Goal: Find specific page/section: Find specific page/section

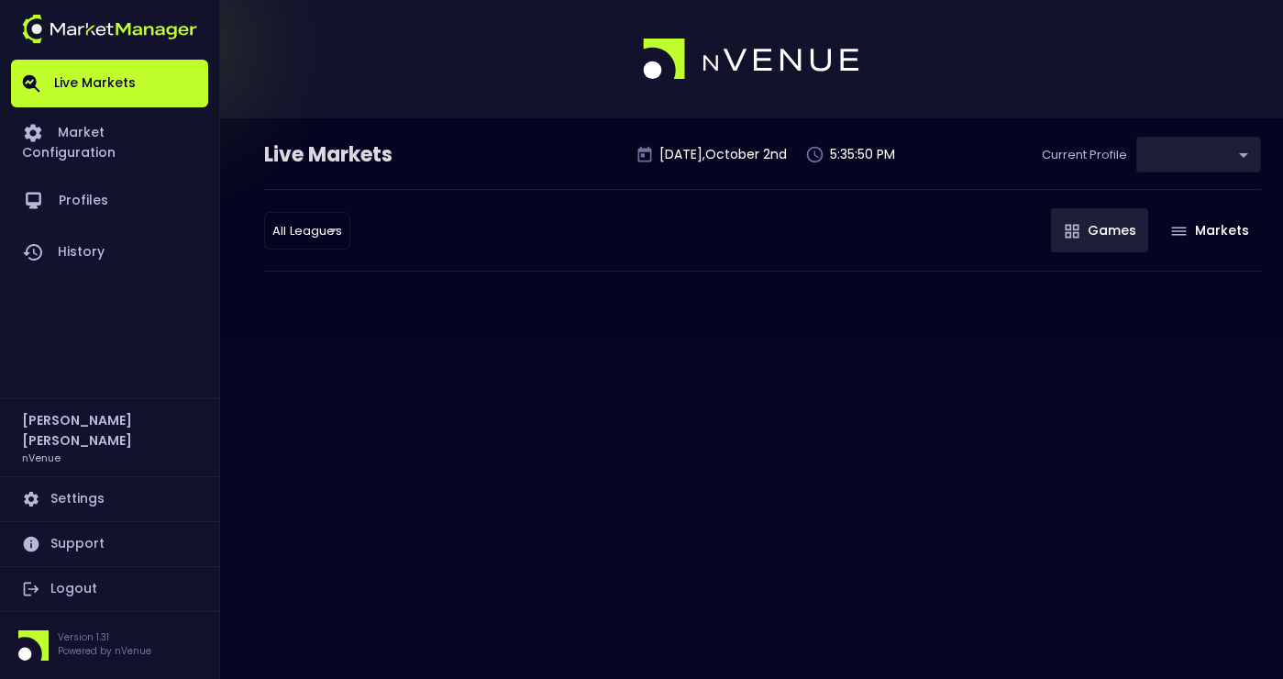
type input "0d810fa5-e353-4d9c-b11d-31f095cae871"
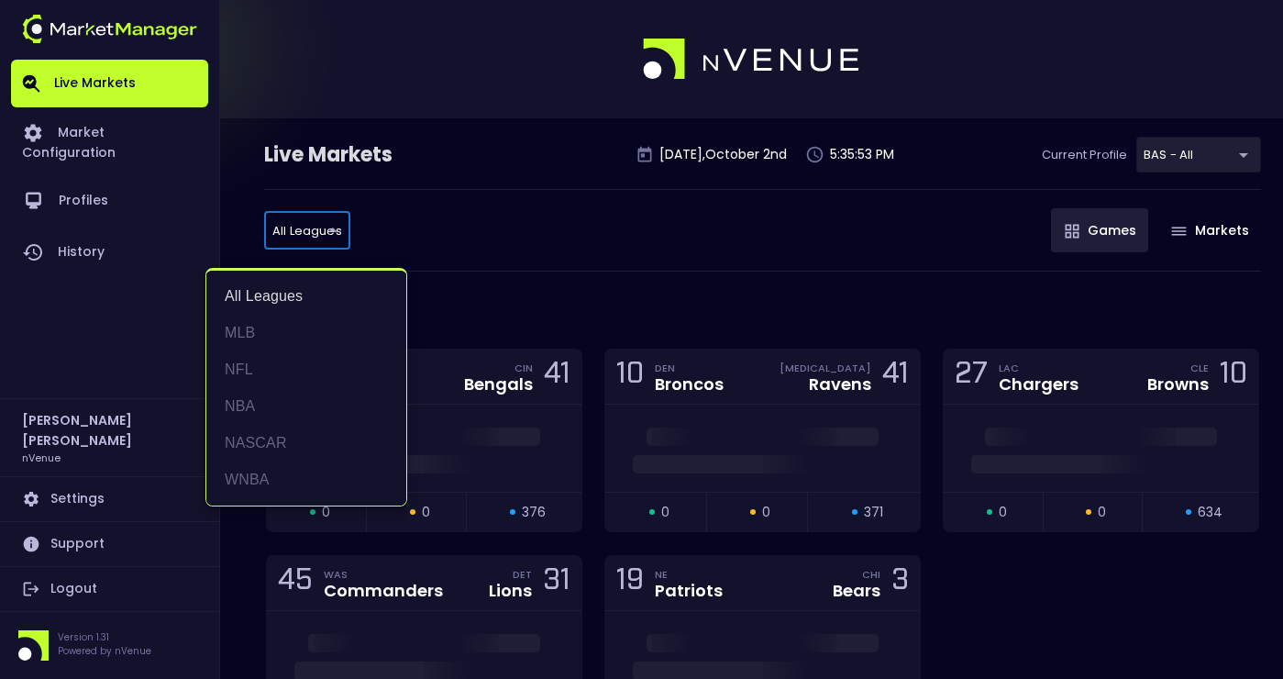
click at [302, 324] on li "MLB" at bounding box center [306, 333] width 200 height 37
type input "MLB"
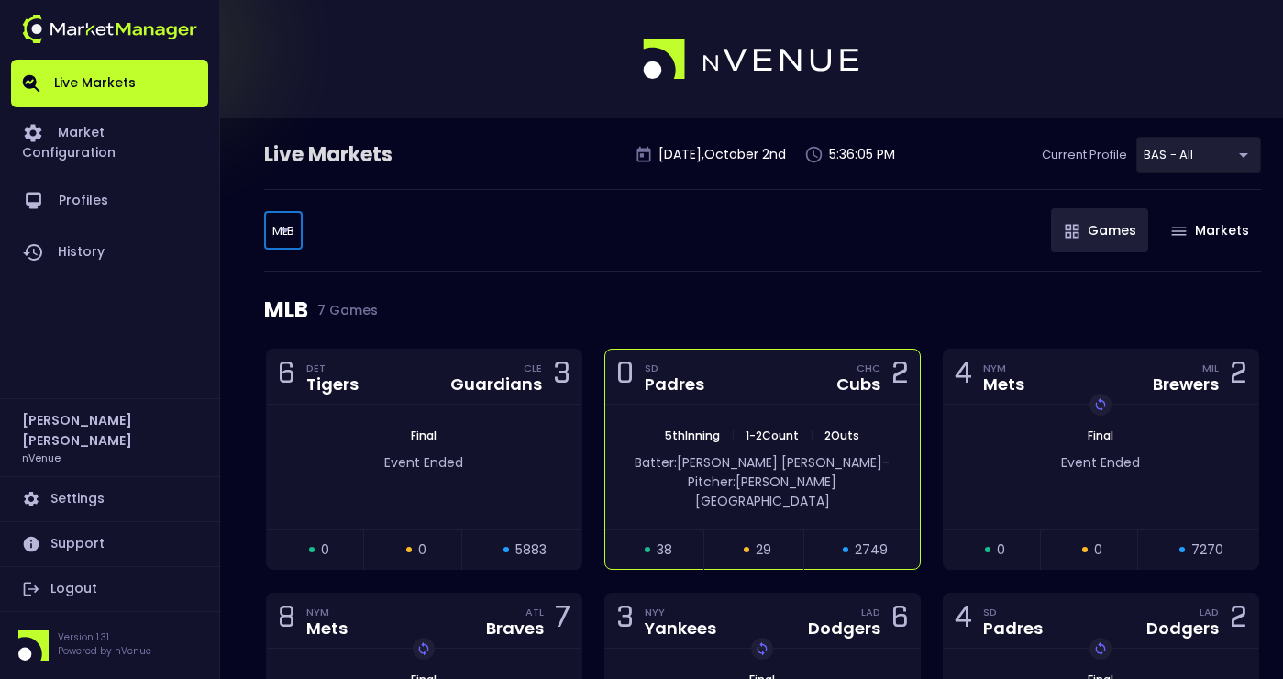
click at [765, 387] on div "0 SD Padres CHC Cubs 2" at bounding box center [762, 376] width 315 height 55
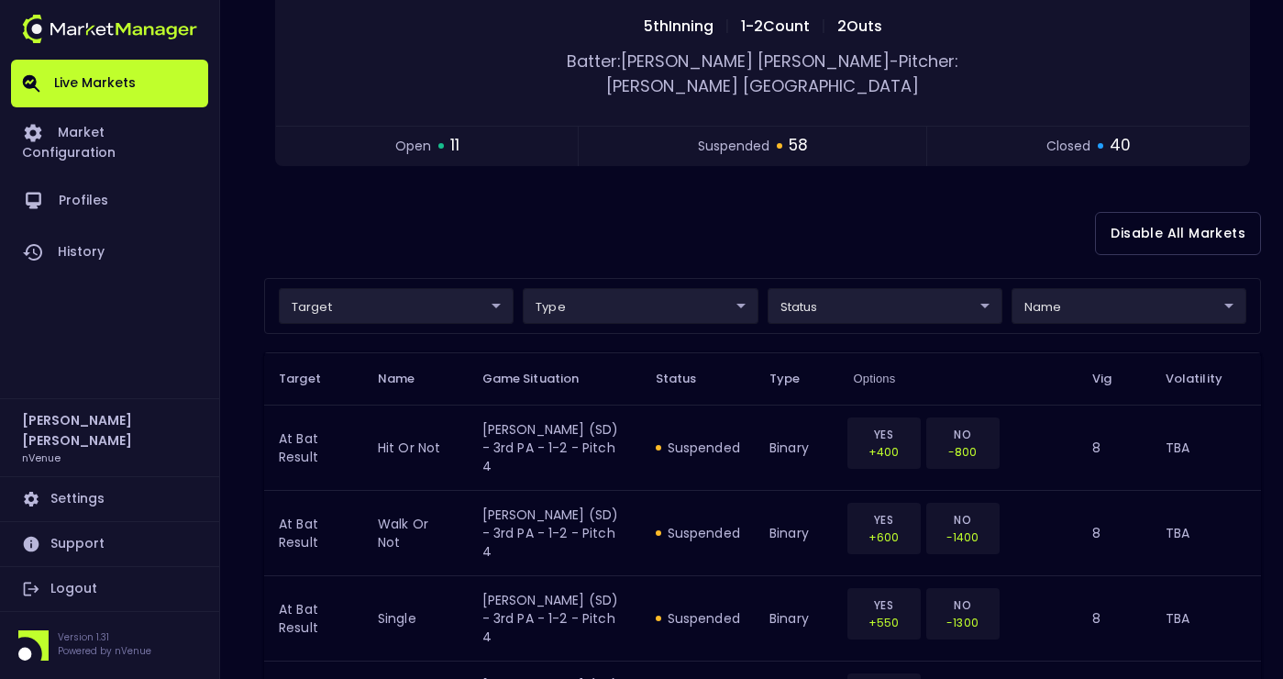
scroll to position [279, 0]
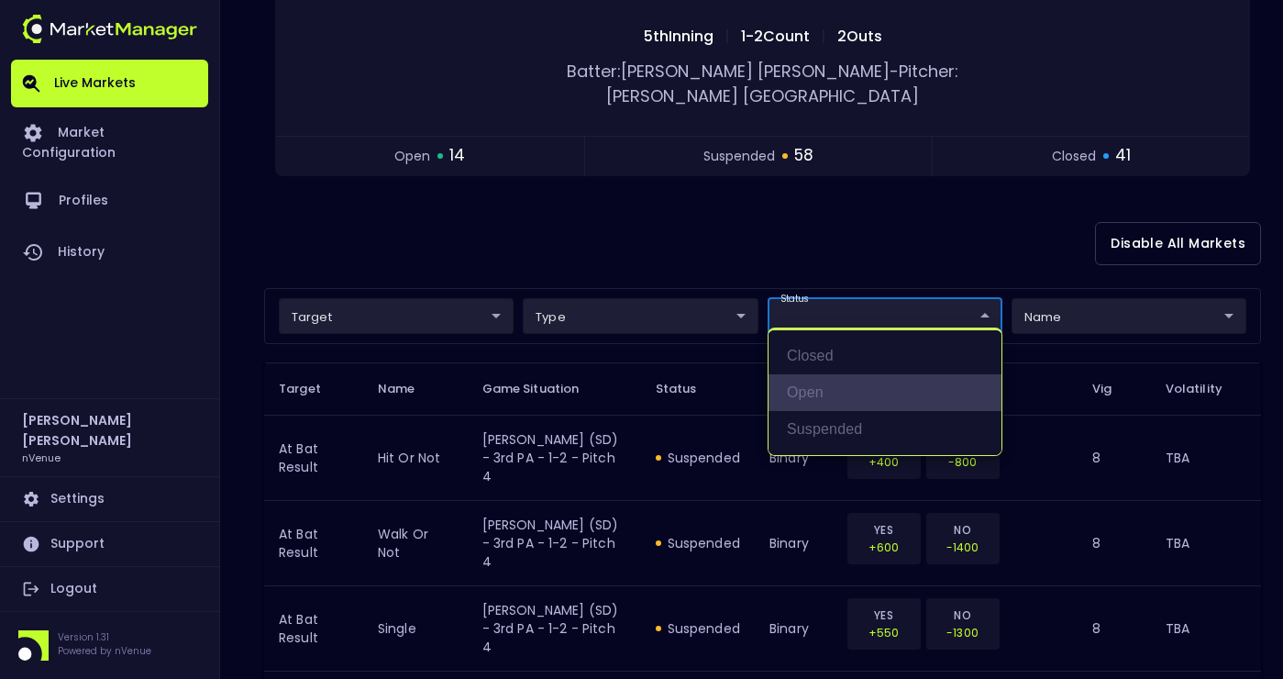
click at [832, 390] on li "open" at bounding box center [885, 392] width 233 height 37
type input "open"
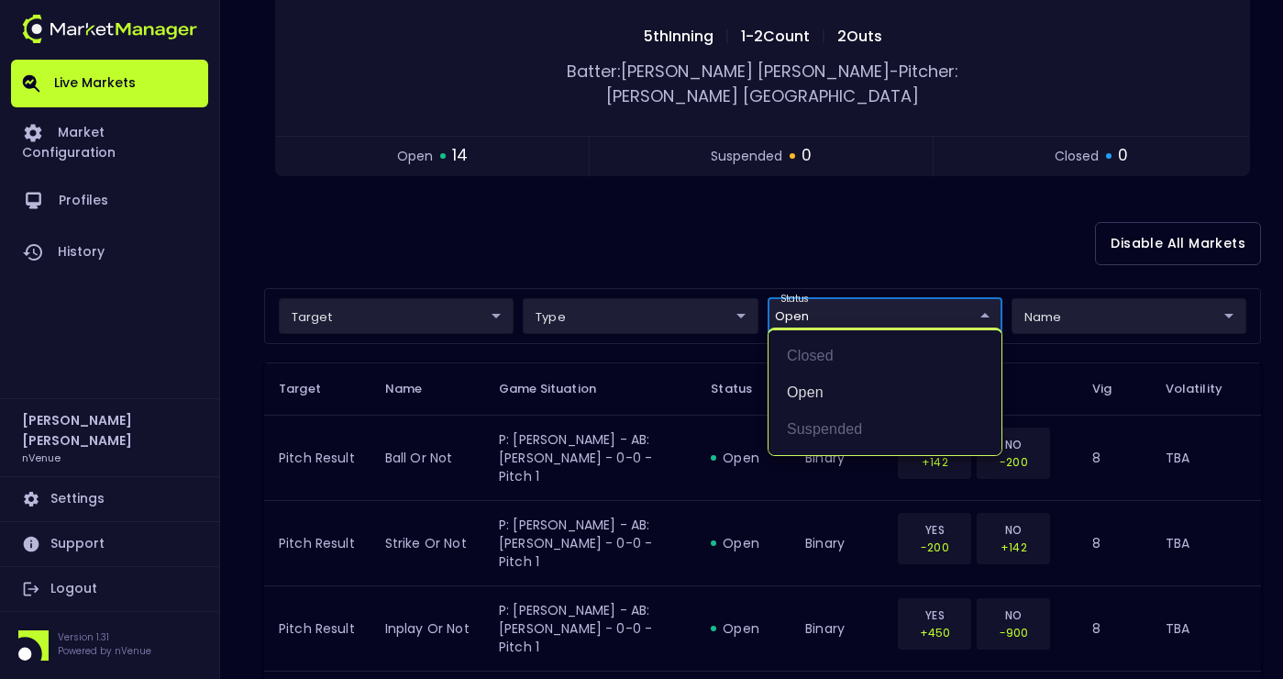
click at [662, 376] on div at bounding box center [641, 339] width 1283 height 679
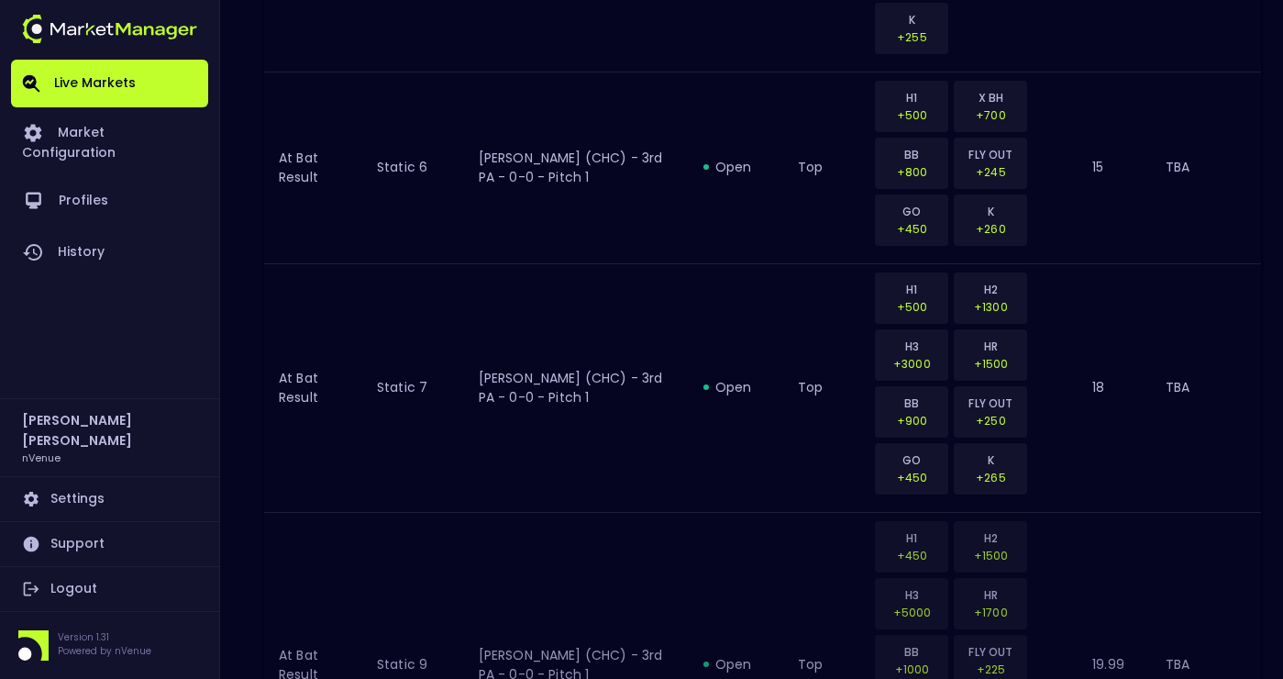
scroll to position [2576, 0]
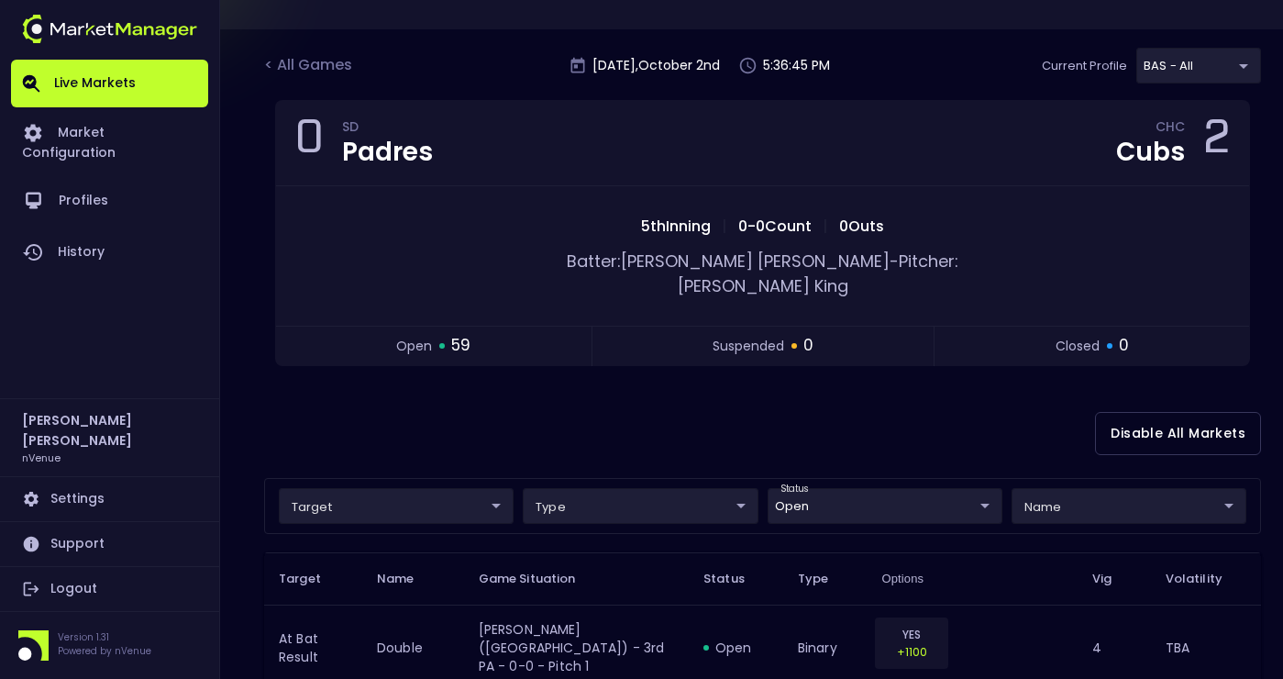
scroll to position [0, 0]
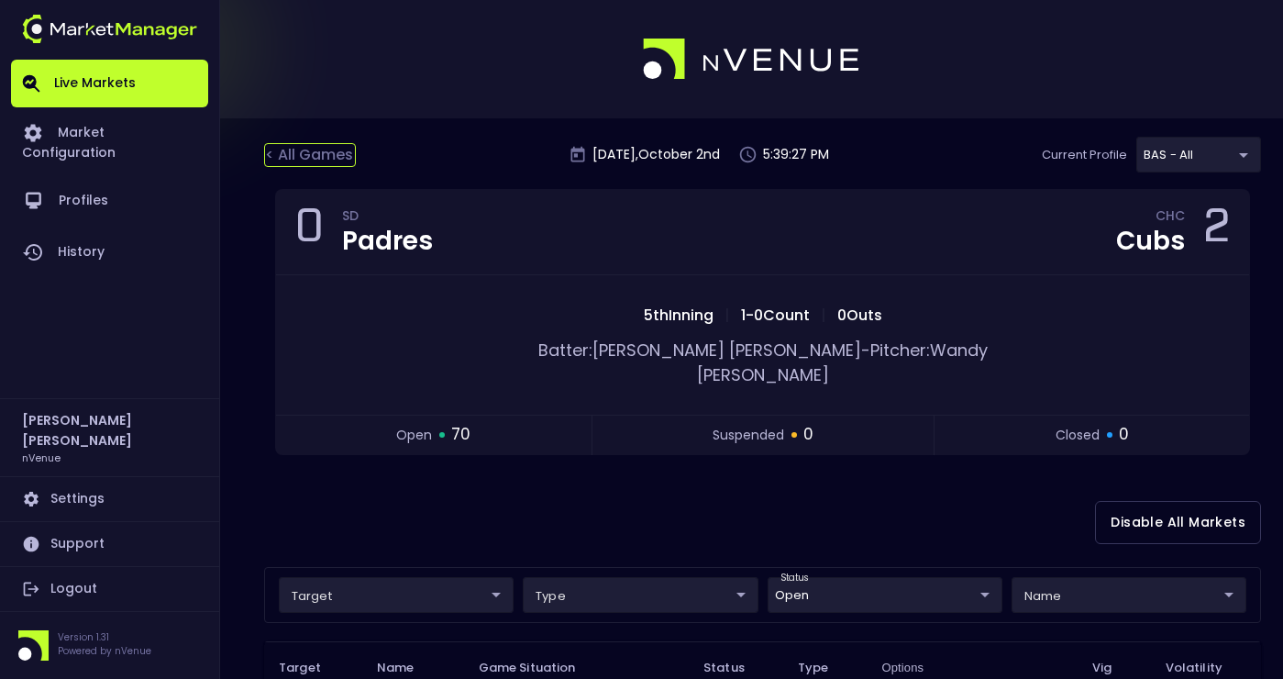
click at [332, 158] on div "< All Games" at bounding box center [310, 155] width 92 height 24
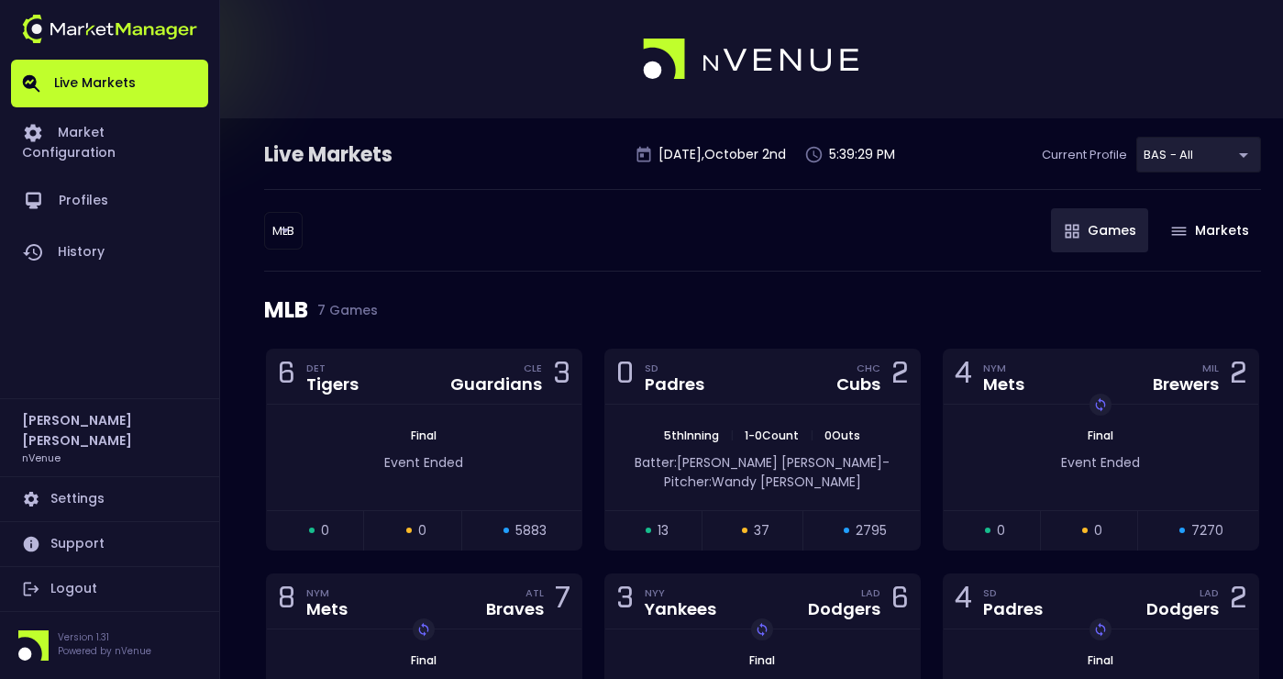
click at [289, 236] on body "Live Markets Market Configuration Profiles History [PERSON_NAME] nVenue Setting…" at bounding box center [641, 536] width 1283 height 1073
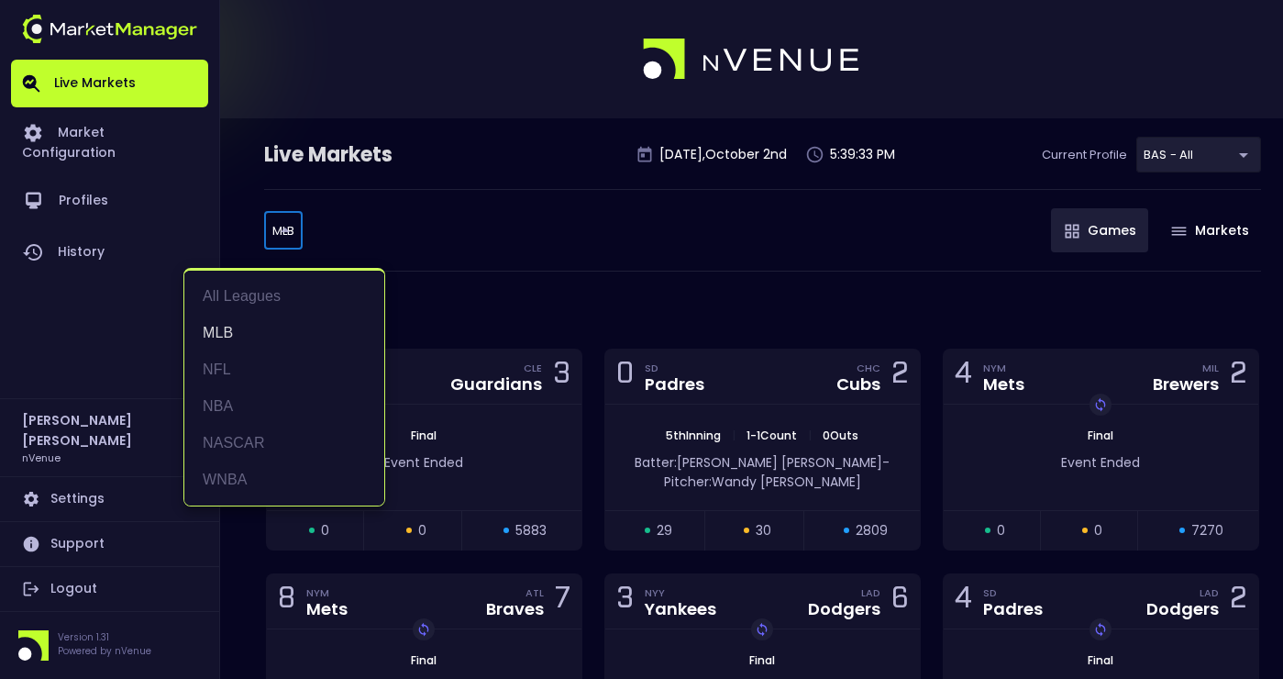
click at [520, 289] on div at bounding box center [641, 339] width 1283 height 679
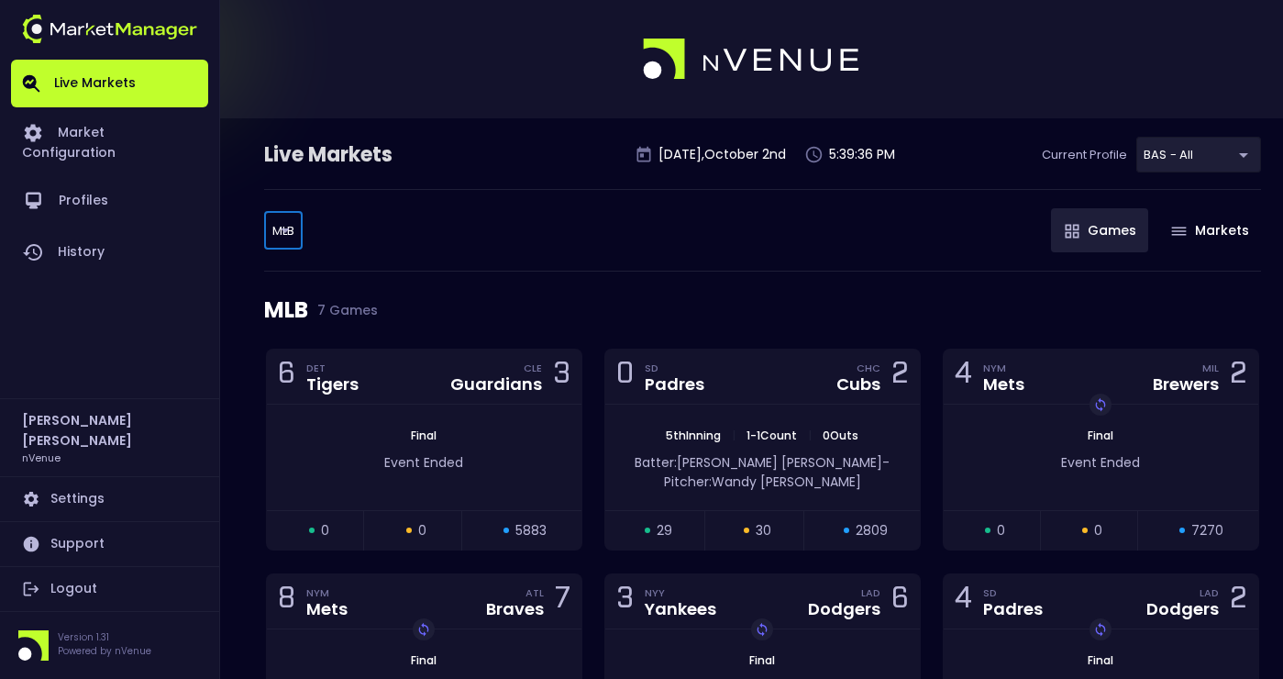
click at [289, 237] on body "Live Markets Market Configuration Profiles History [PERSON_NAME] nVenue Setting…" at bounding box center [641, 536] width 1283 height 1073
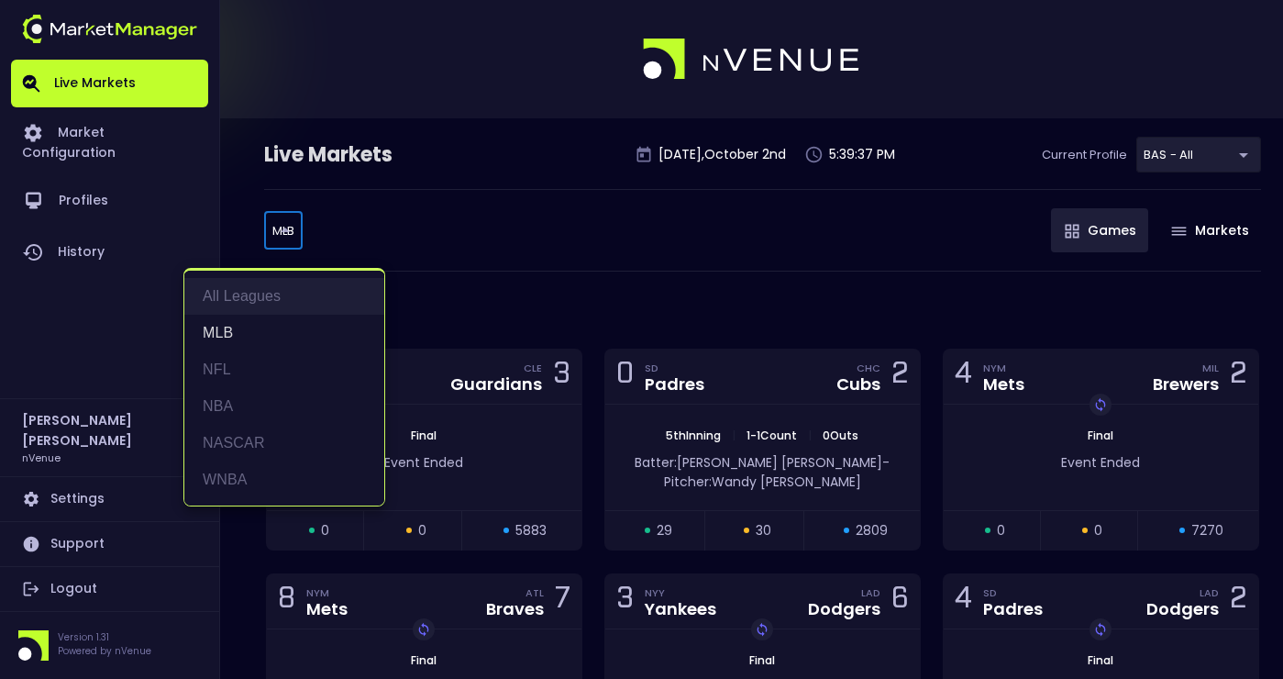
click at [254, 297] on li "All Leagues" at bounding box center [284, 296] width 200 height 37
type input "all leagues"
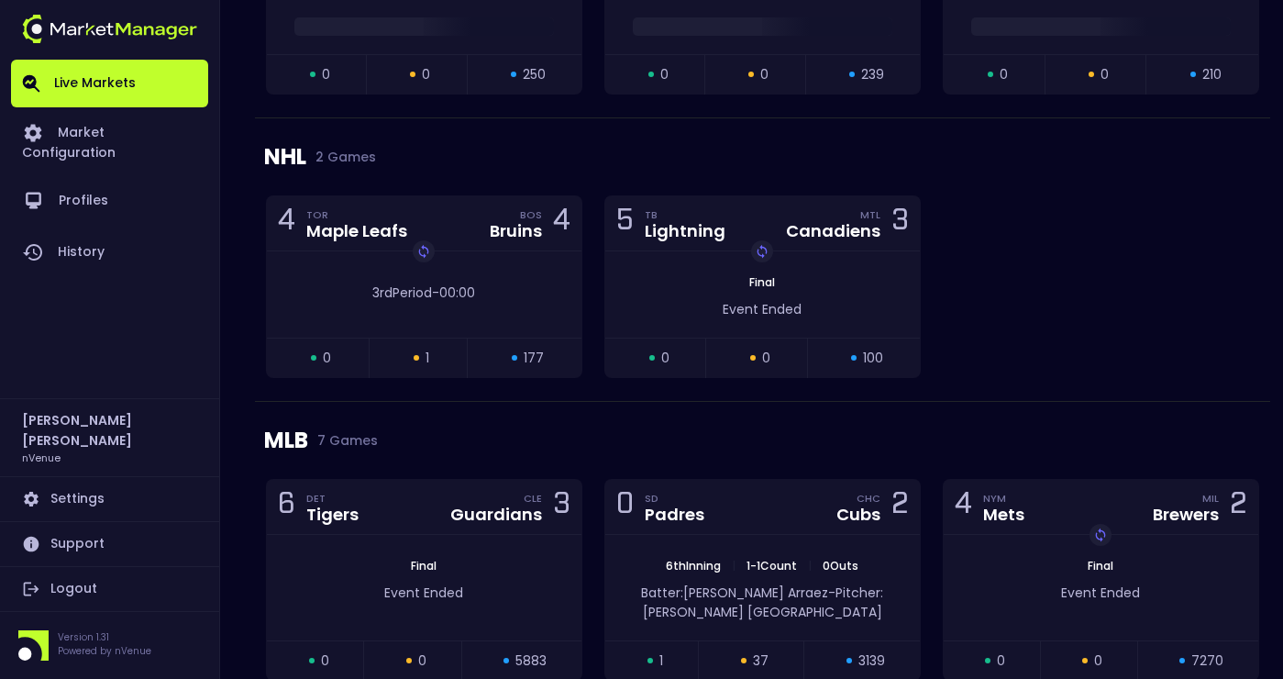
scroll to position [1786, 0]
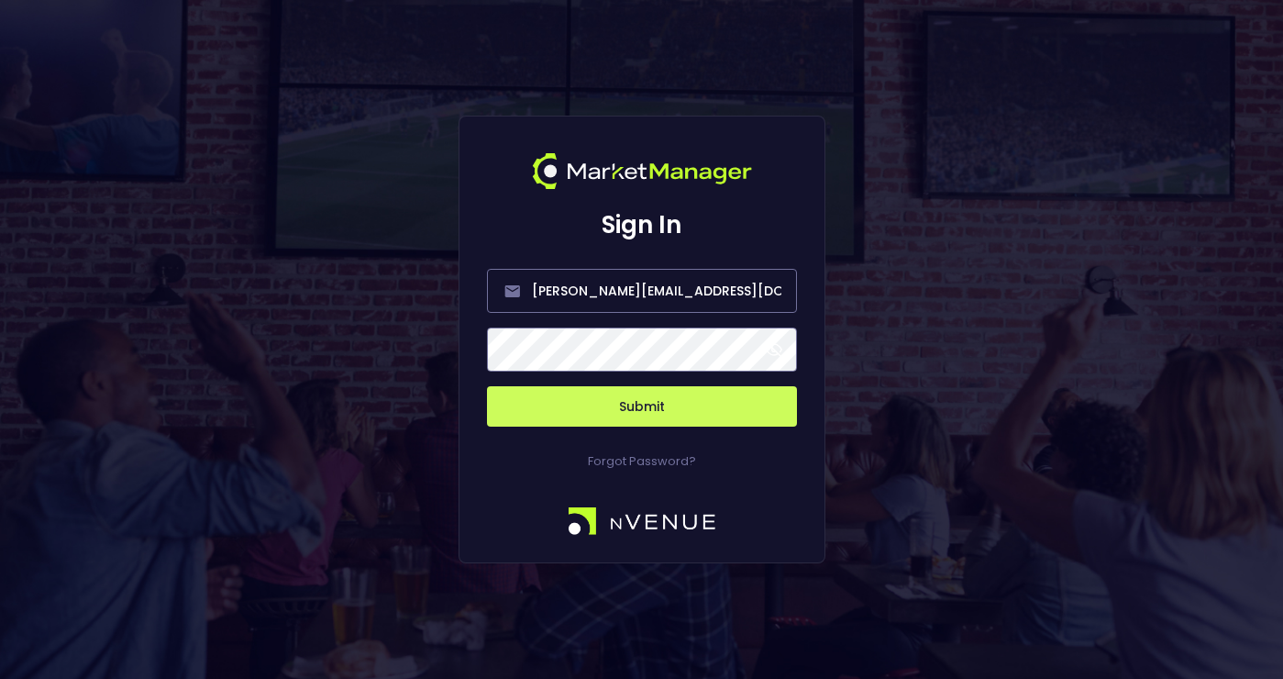
click at [665, 406] on button "Submit" at bounding box center [642, 406] width 310 height 40
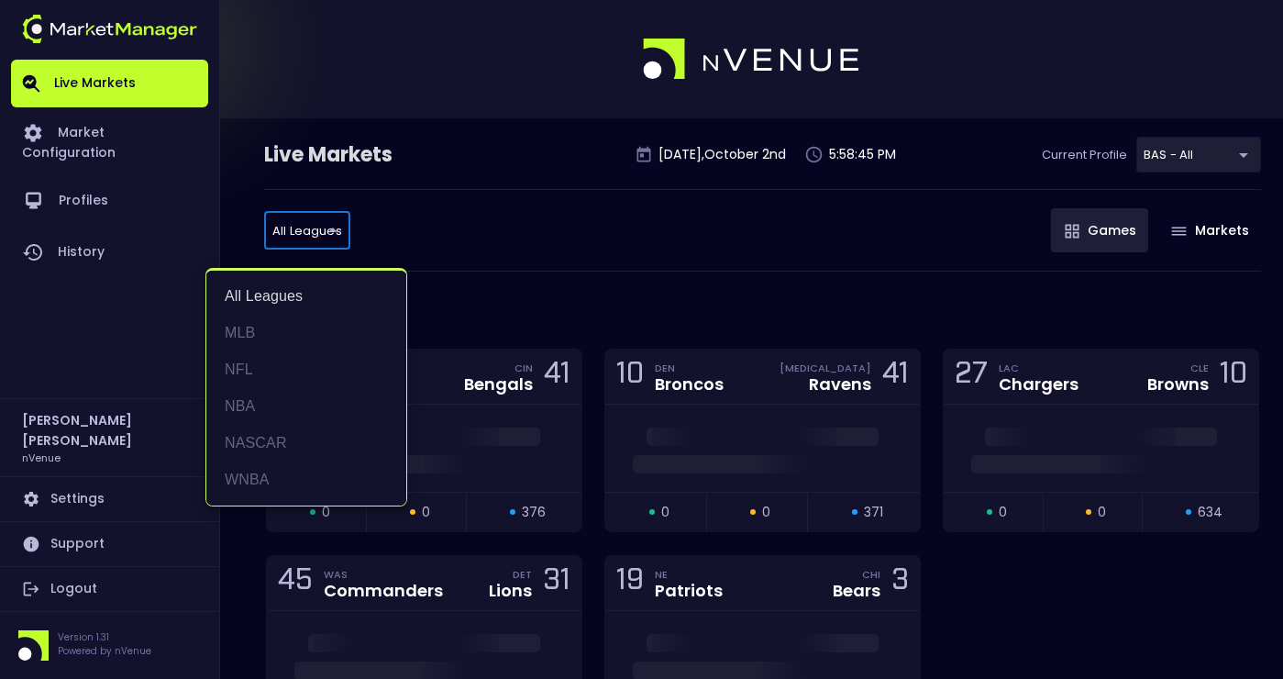
click at [487, 204] on div at bounding box center [641, 339] width 1283 height 679
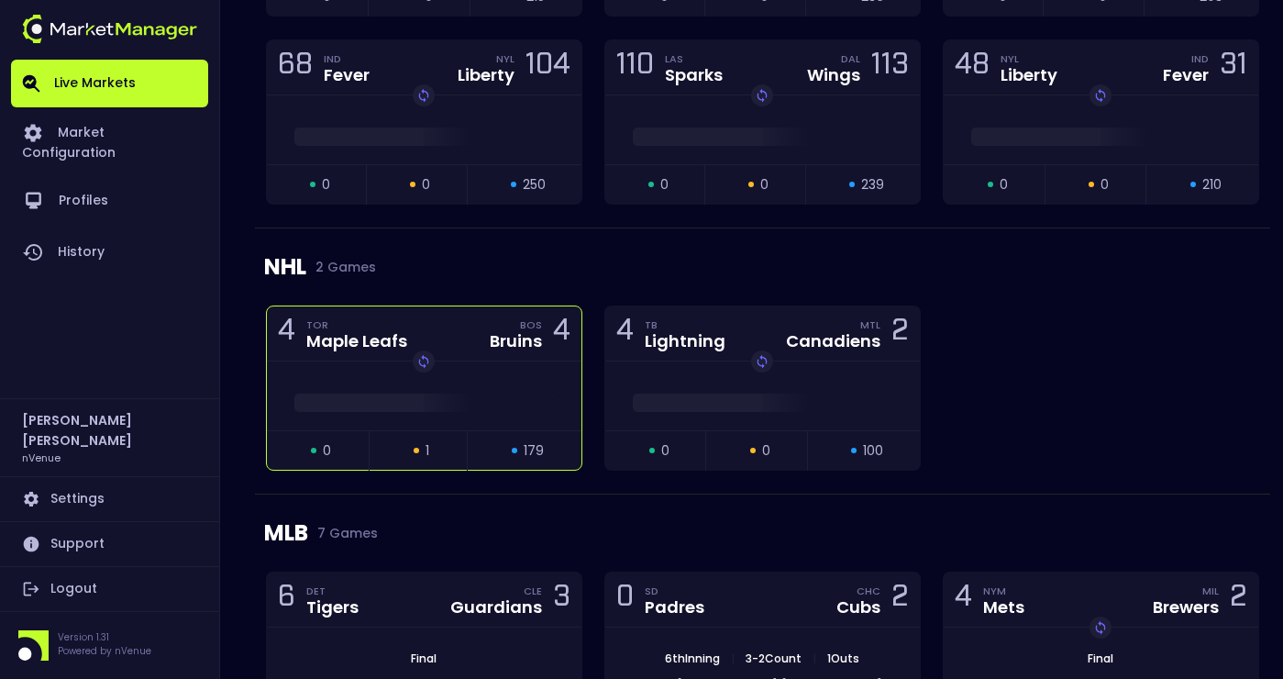
scroll to position [1734, 0]
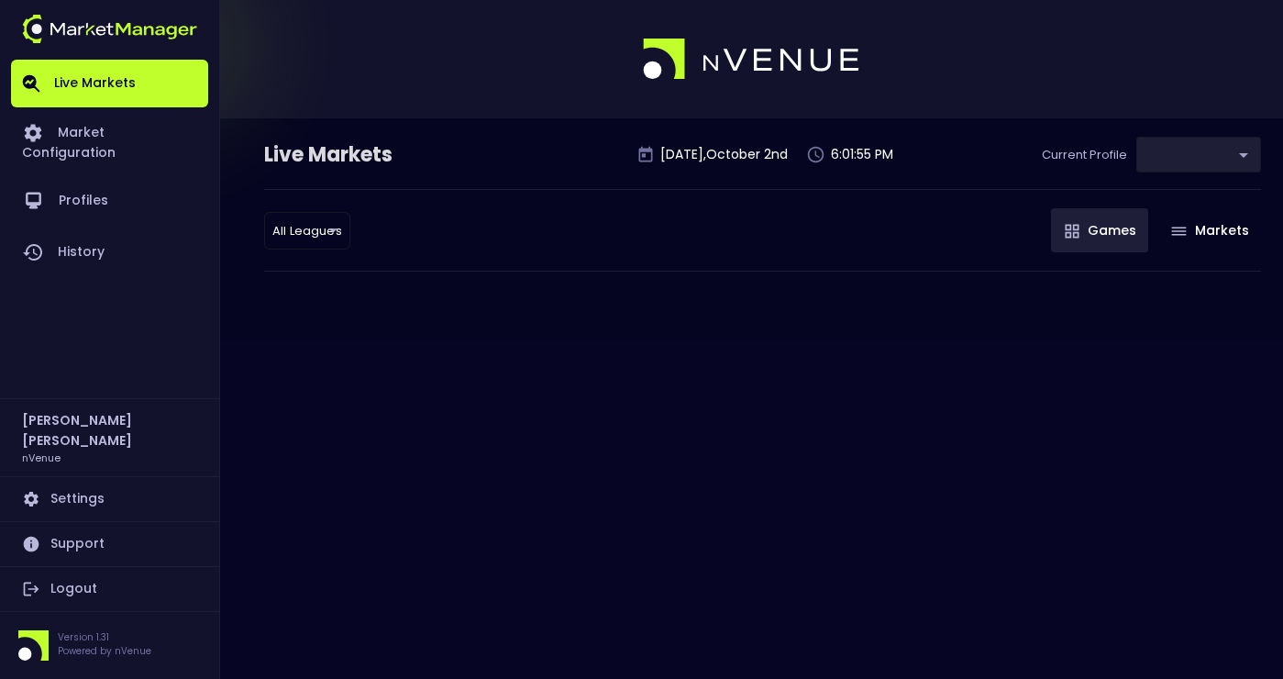
type input "0d810fa5-e353-4d9c-b11d-31f095cae871"
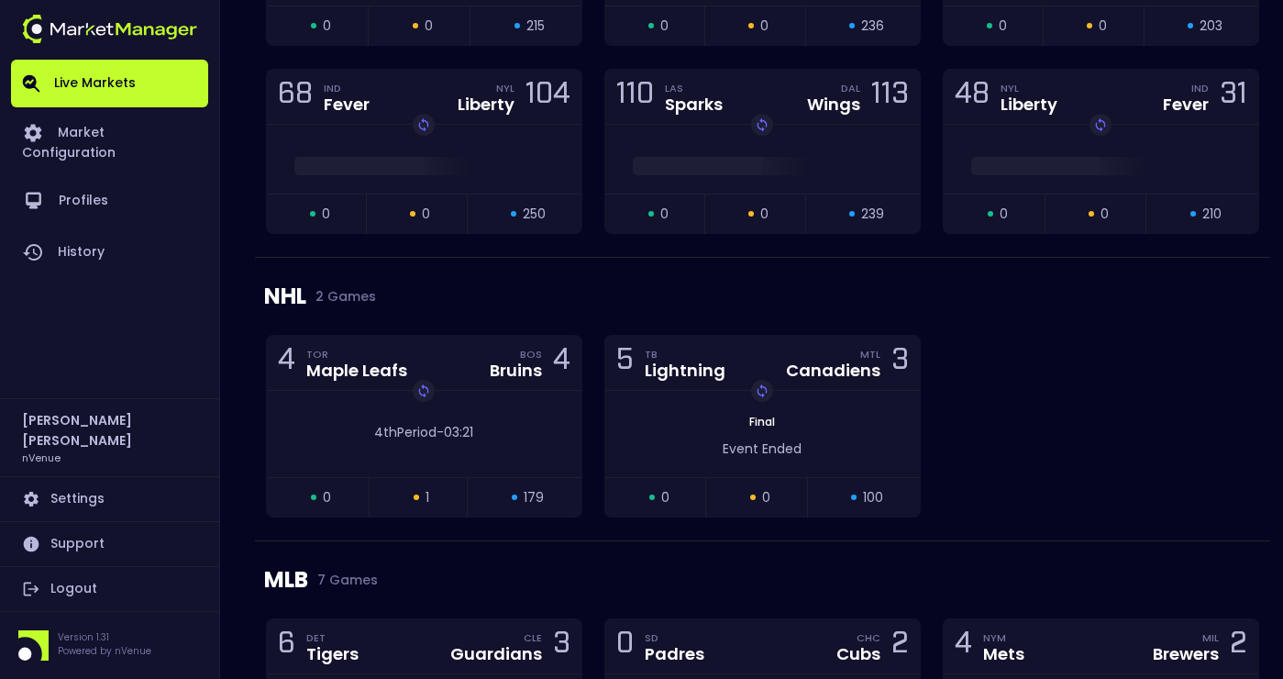
scroll to position [1614, 0]
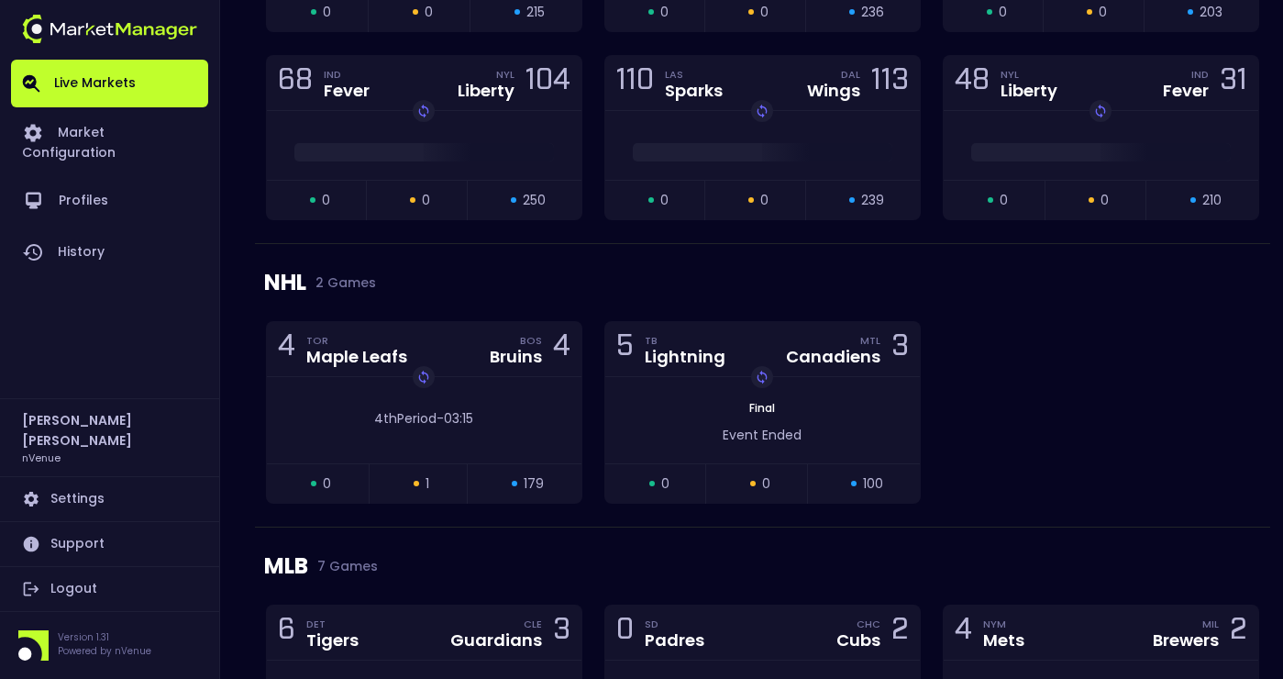
click at [1062, 353] on div "4 TOR Maple Leafs BOS Bruins 4 Replay Game 4th Period - 03:15 open 0 suspended …" at bounding box center [762, 423] width 1015 height 205
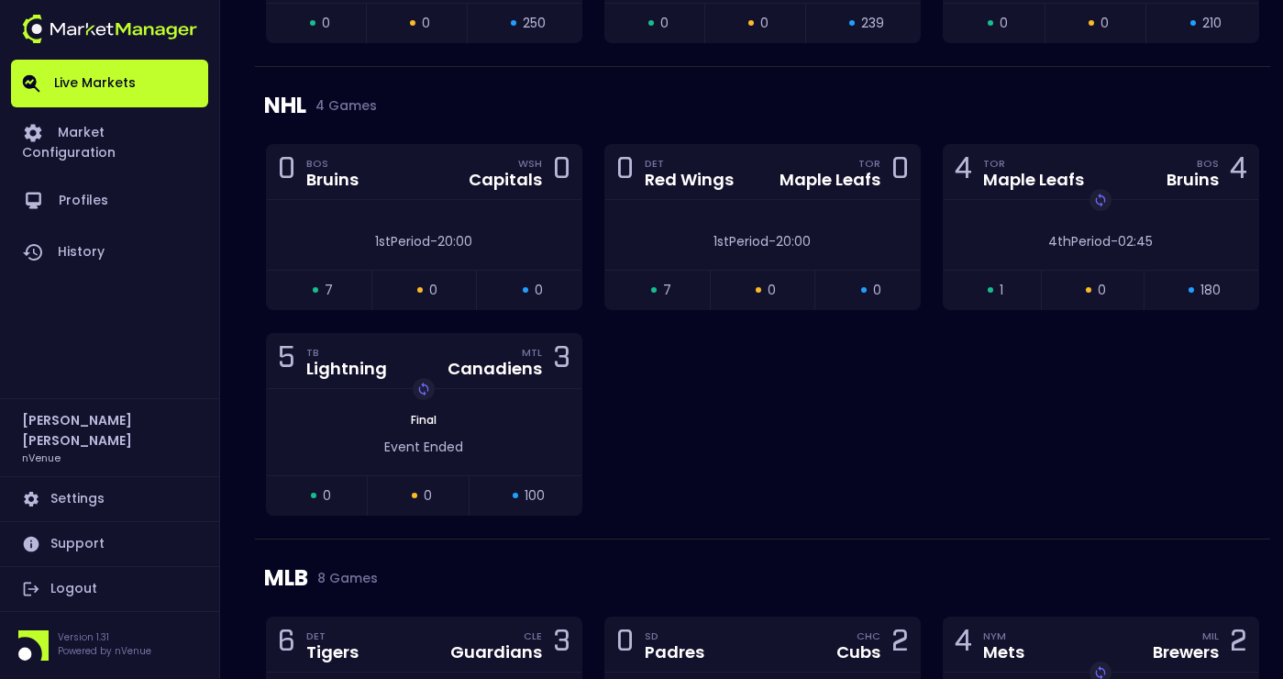
scroll to position [1886, 0]
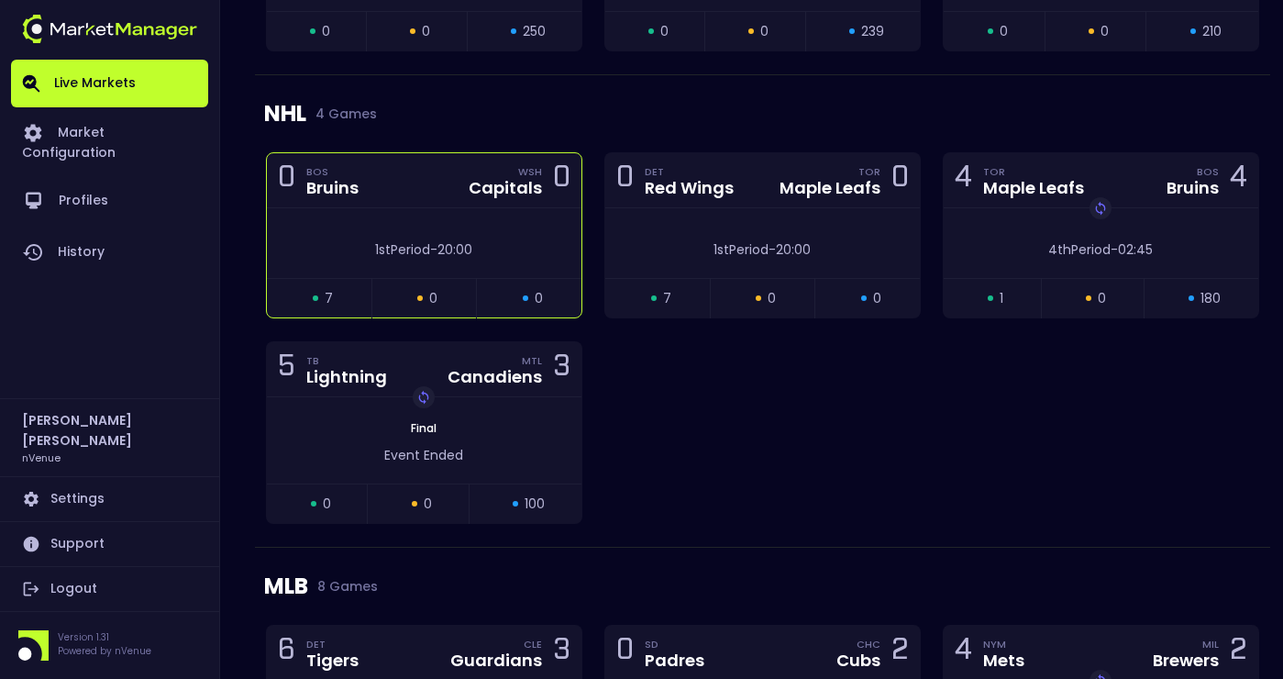
click at [445, 215] on div "1st Period - 20:00" at bounding box center [424, 243] width 315 height 70
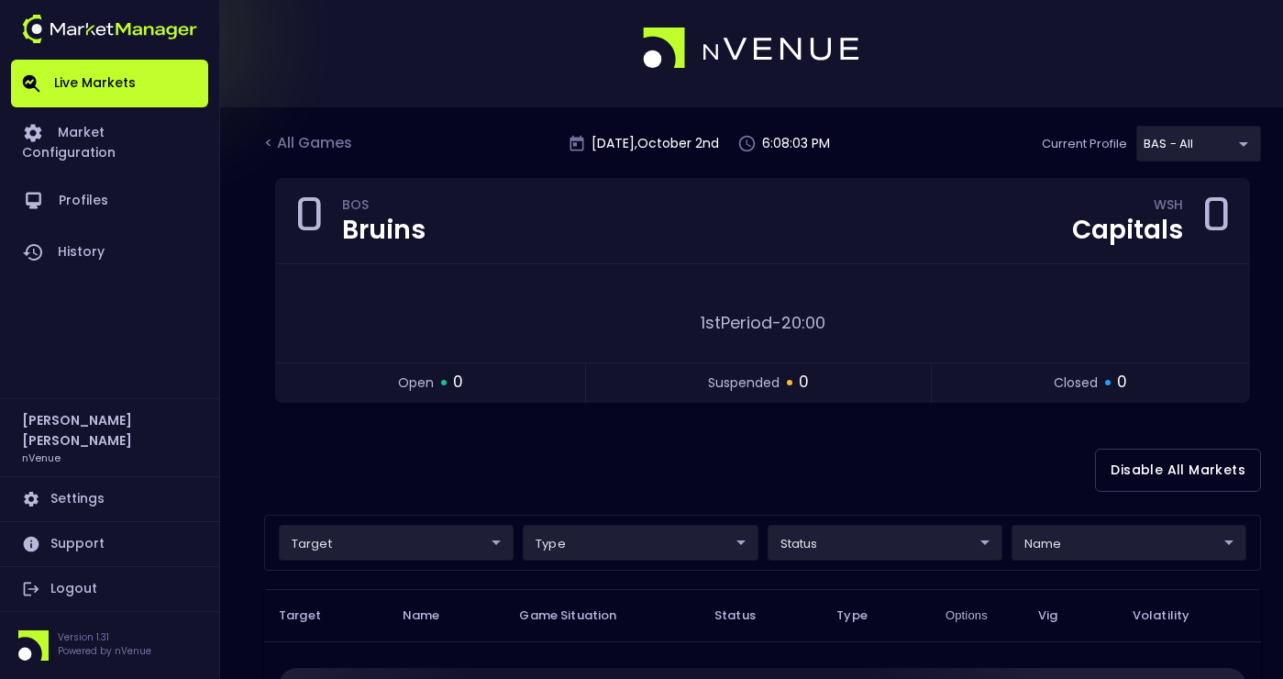
scroll to position [0, 0]
